Goal: Task Accomplishment & Management: Complete application form

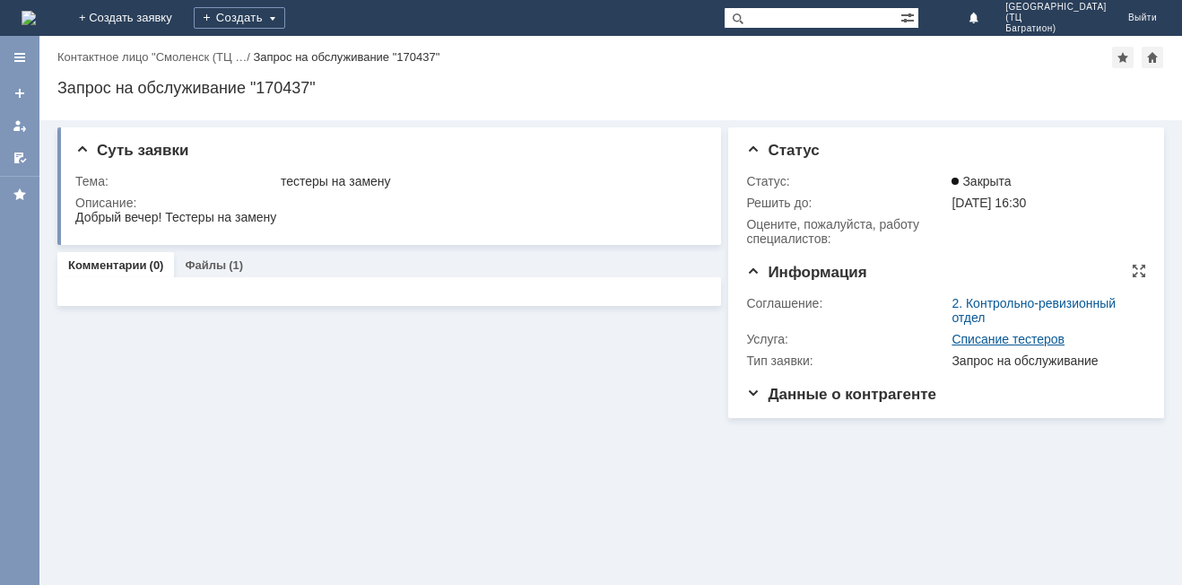
click at [962, 333] on link "Списание тестеров" at bounding box center [1008, 339] width 113 height 14
click at [890, 399] on span "Данные о контрагенте" at bounding box center [841, 394] width 190 height 17
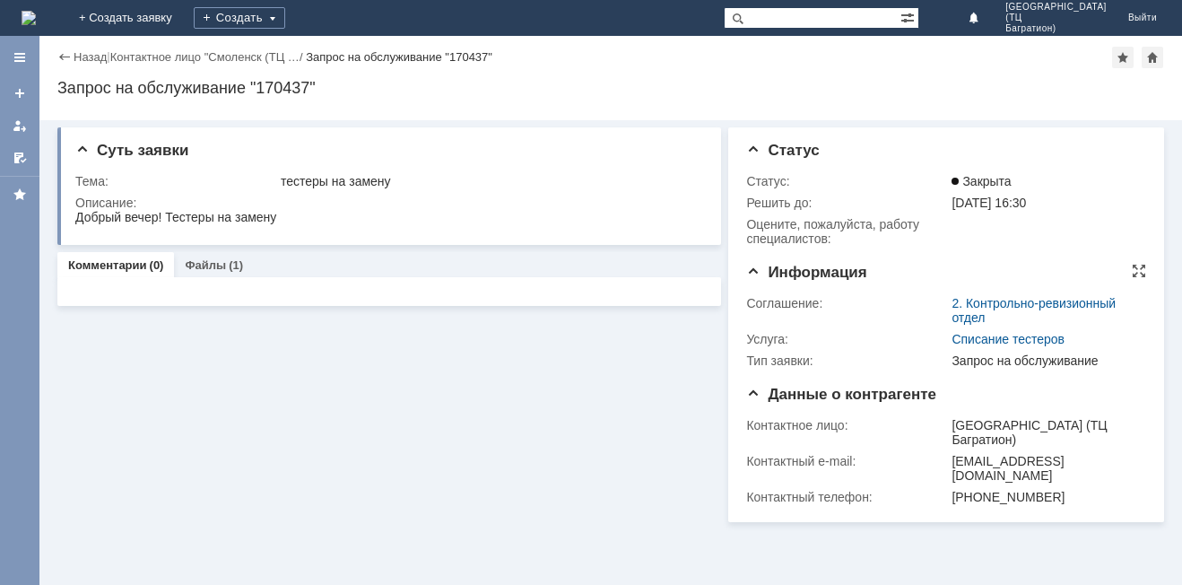
click at [807, 304] on div "Соглашение:" at bounding box center [847, 303] width 202 height 14
click at [183, 15] on link "+ Создать заявку" at bounding box center [125, 18] width 115 height 36
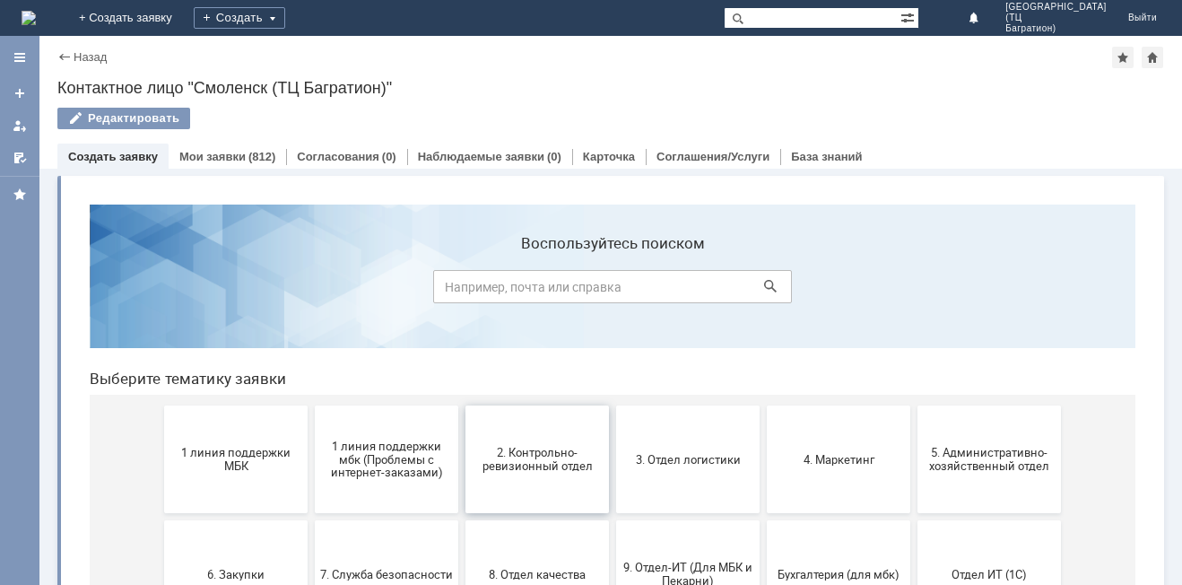
click at [545, 461] on span "2. Контрольно-ревизионный отдел" at bounding box center [537, 459] width 133 height 27
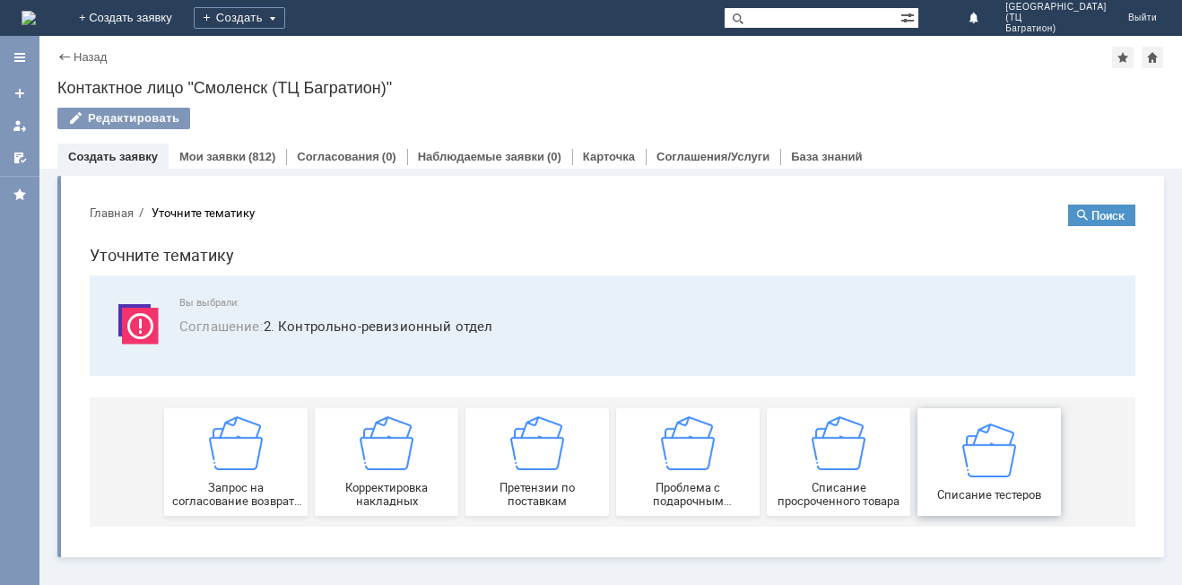
click at [1010, 504] on button "Списание тестеров" at bounding box center [990, 462] width 144 height 108
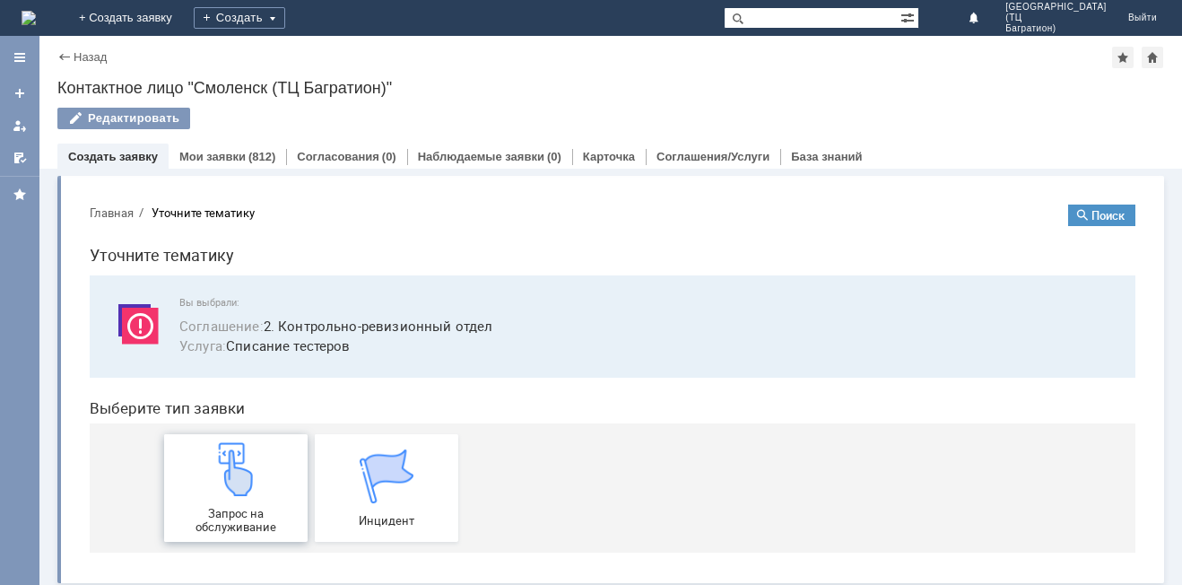
click at [244, 517] on span "Запрос на обслуживание" at bounding box center [236, 520] width 133 height 27
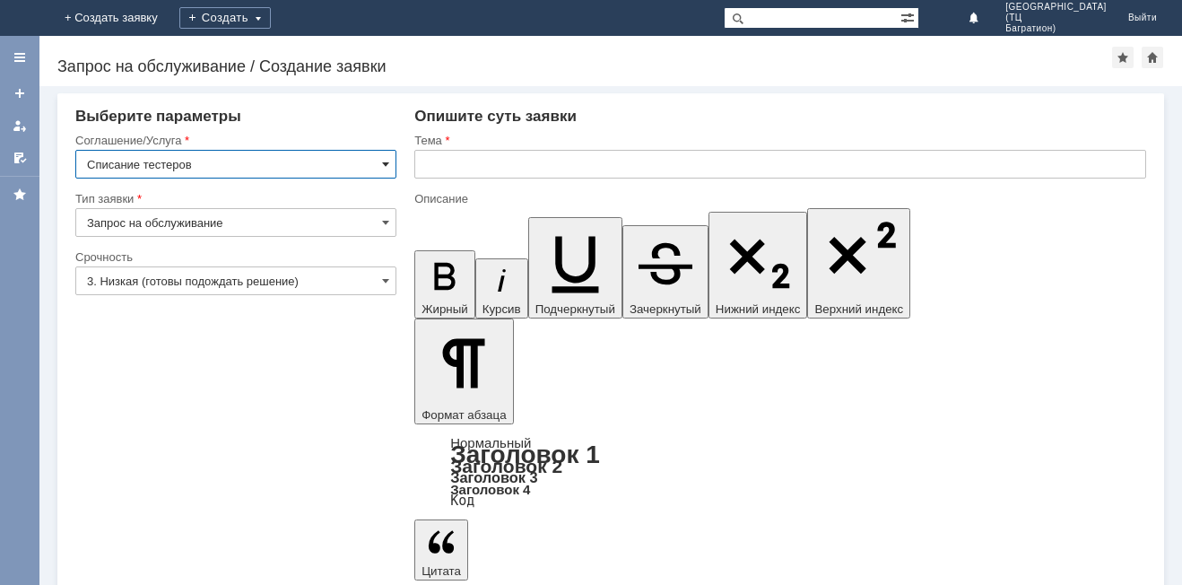
click at [385, 164] on span at bounding box center [385, 164] width 7 height 14
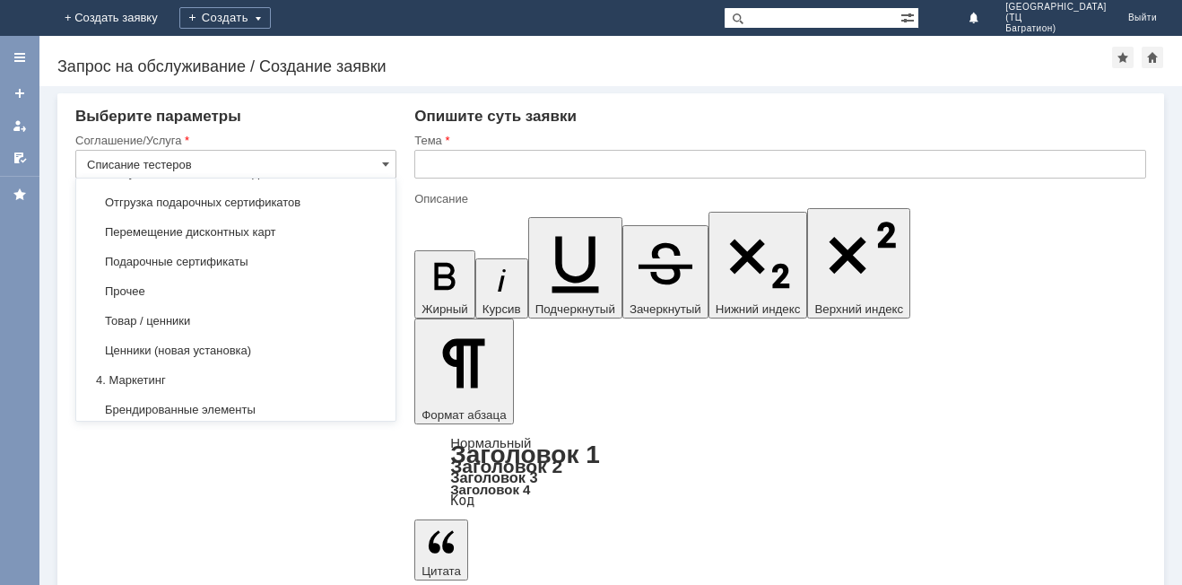
scroll to position [821, 0]
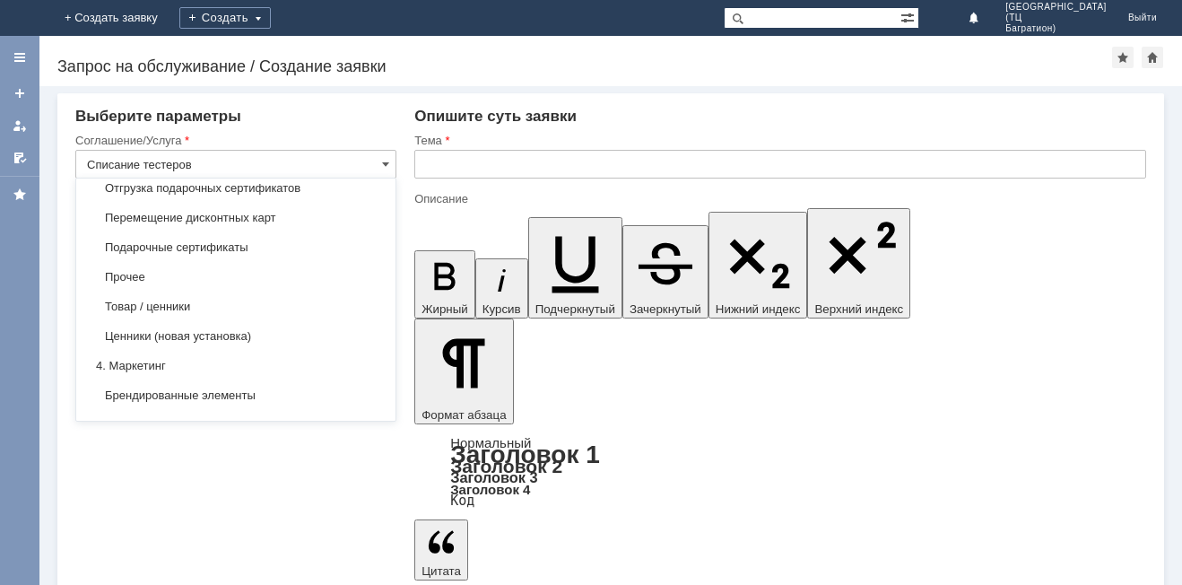
click at [239, 163] on input "Списание тестеров" at bounding box center [235, 164] width 321 height 29
click at [395, 164] on input "Списание тестеров" at bounding box center [235, 164] width 321 height 29
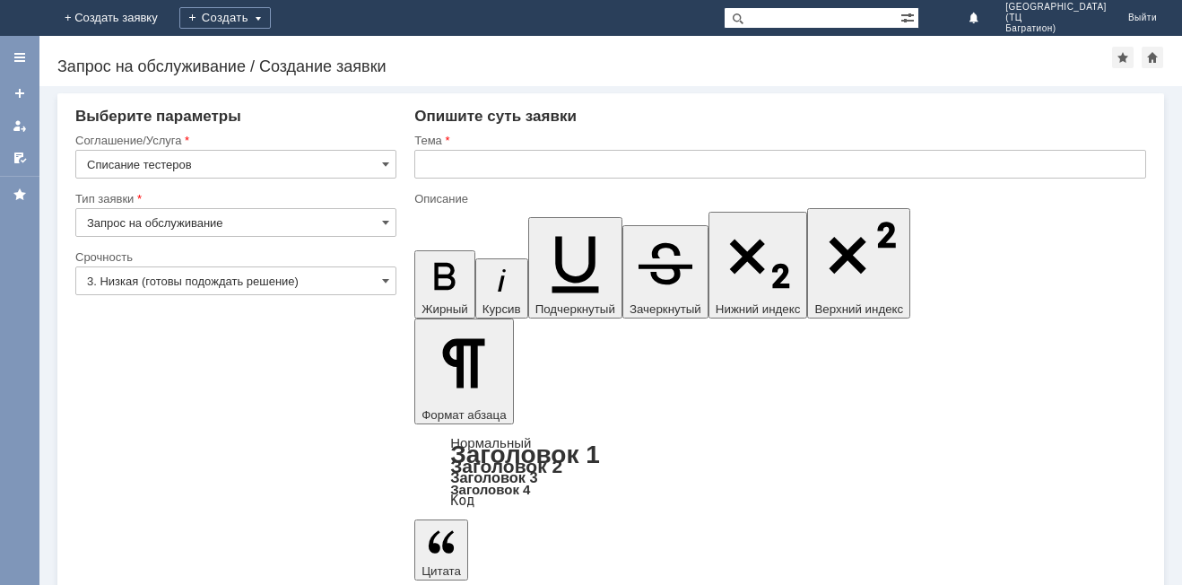
type input "Списание тестеров"
click at [371, 222] on input "Запрос на обслуживание" at bounding box center [235, 222] width 321 height 29
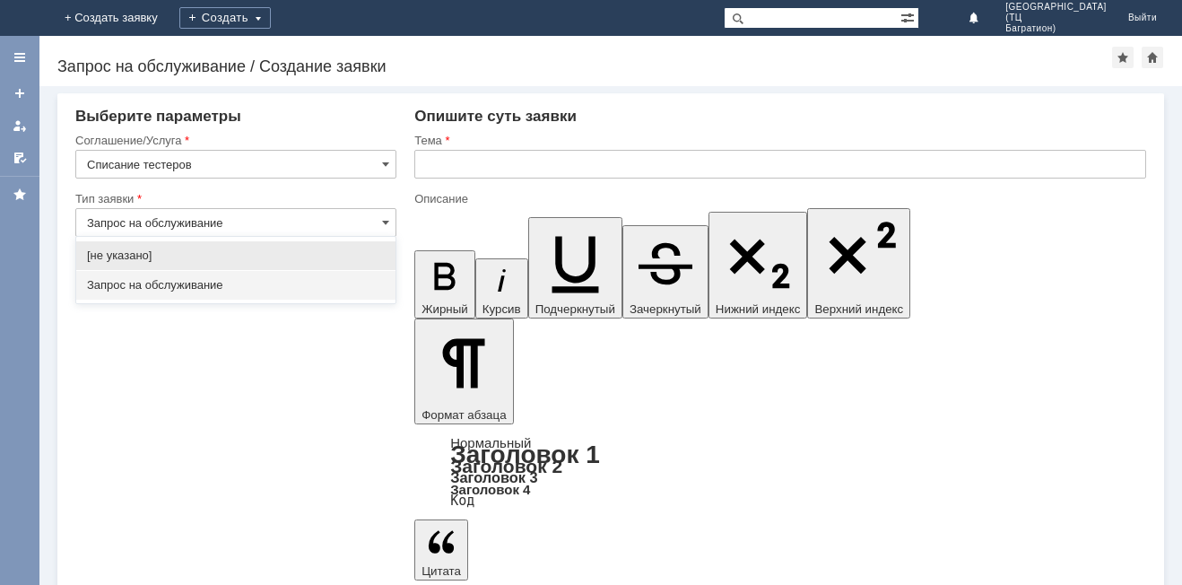
click at [371, 221] on input "Запрос на обслуживание" at bounding box center [235, 222] width 321 height 29
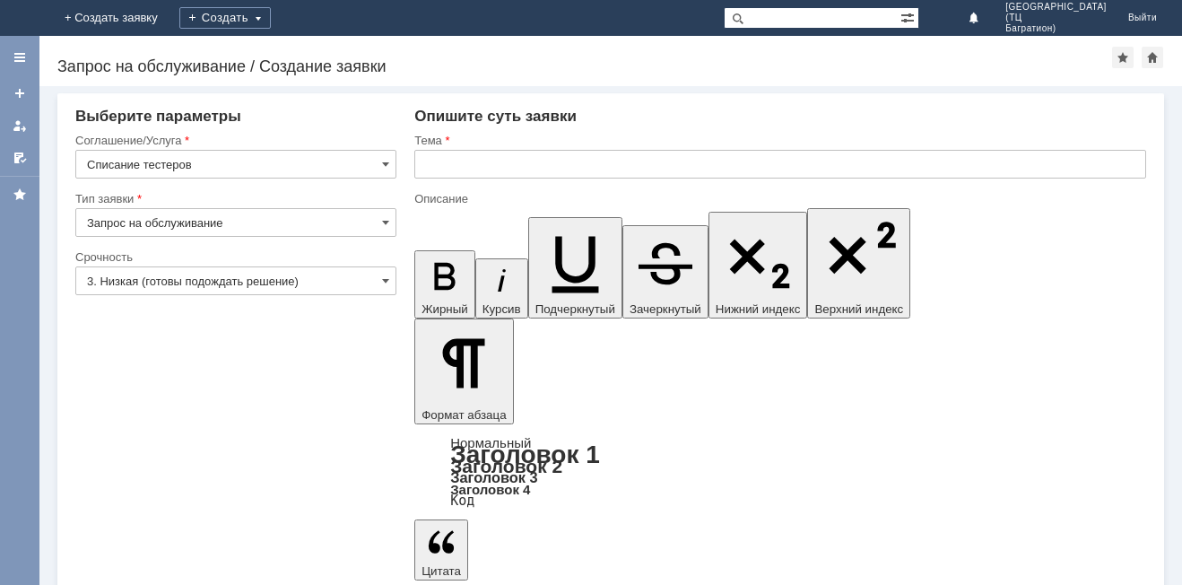
type input "Запрос на обслуживание"
click at [377, 277] on input "3. Низкая (готовы подождать решение)" at bounding box center [235, 280] width 321 height 29
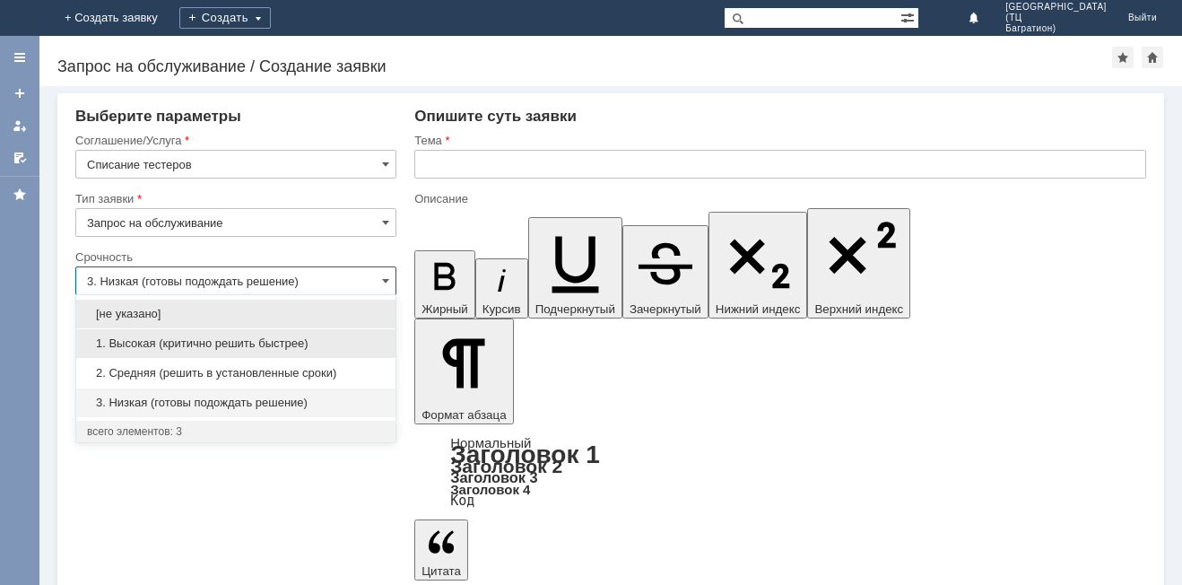
click at [234, 342] on span "1. Высокая (критично решить быстрее)" at bounding box center [236, 343] width 298 height 14
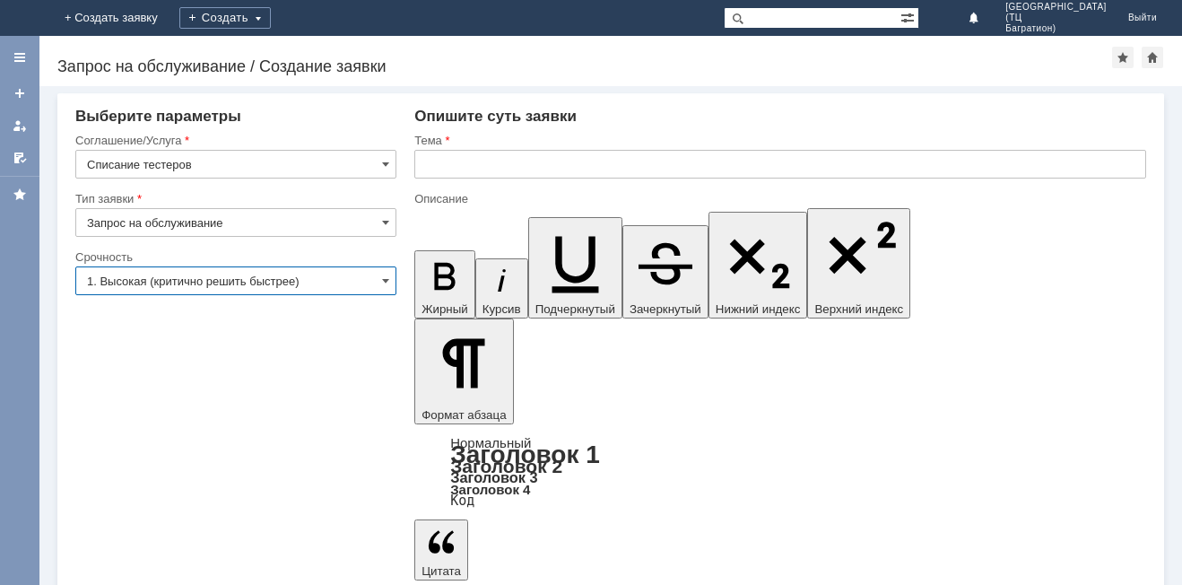
type input "1. Высокая (критично решить быстрее)"
click at [440, 164] on input "text" at bounding box center [780, 164] width 732 height 29
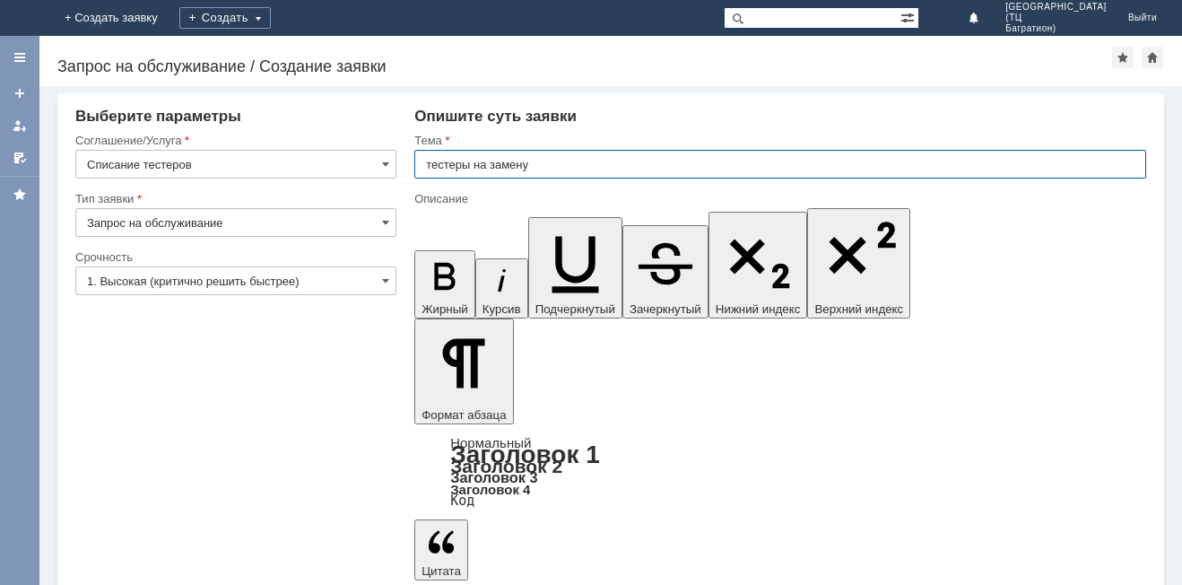
type input "тестеры на замену"
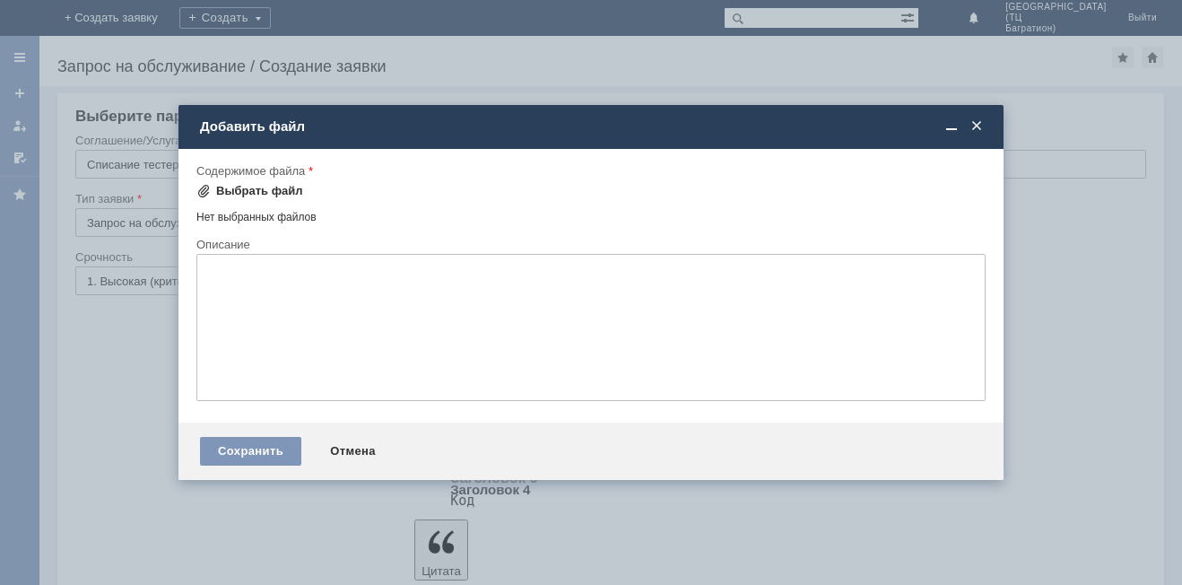
click at [270, 189] on div "Выбрать файл" at bounding box center [259, 191] width 87 height 14
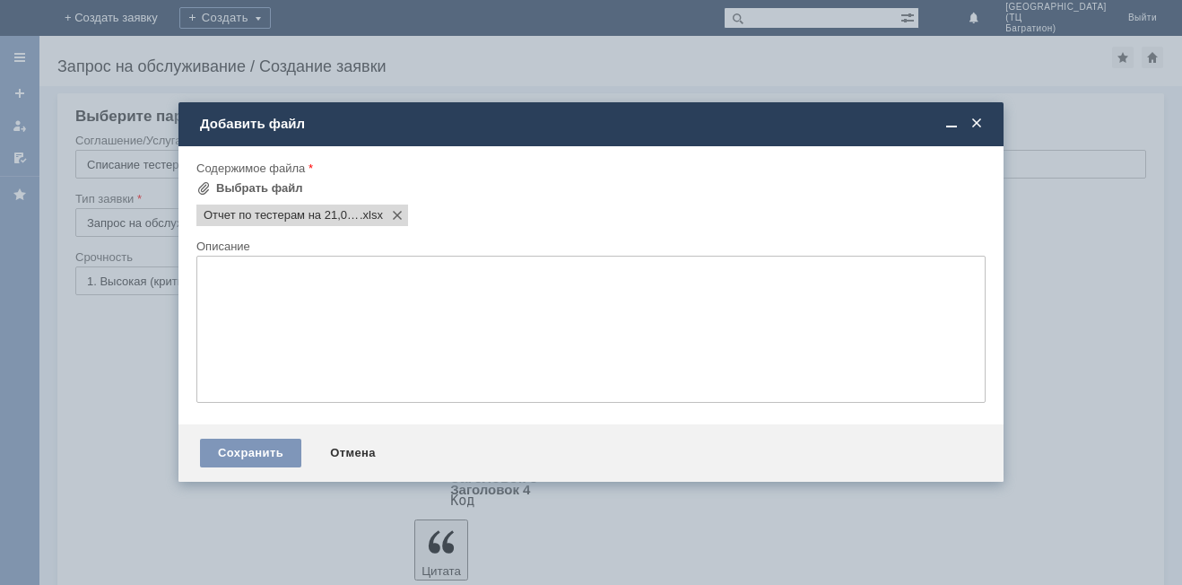
scroll to position [0, 0]
click at [236, 450] on div "Сохранить" at bounding box center [250, 453] width 101 height 29
